Goal: Task Accomplishment & Management: Use online tool/utility

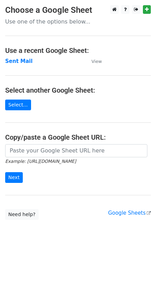
click at [21, 106] on link "Select..." at bounding box center [18, 105] width 26 height 11
click at [24, 60] on strong "Sent Mail" at bounding box center [18, 61] width 27 height 6
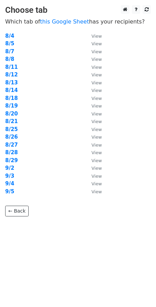
click at [15, 192] on td "9/5" at bounding box center [45, 192] width 80 height 8
click at [11, 193] on strong "9/5" at bounding box center [9, 191] width 9 height 6
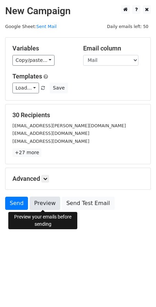
click at [37, 201] on link "Preview" at bounding box center [45, 203] width 30 height 13
click at [45, 178] on icon at bounding box center [45, 179] width 4 height 4
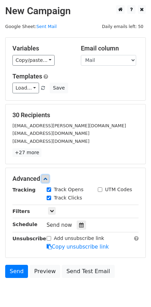
click at [45, 178] on icon at bounding box center [45, 179] width 4 height 4
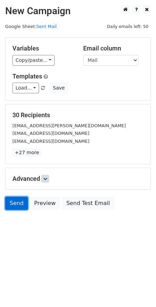
click at [18, 202] on link "Send" at bounding box center [16, 203] width 23 height 13
